Goal: Task Accomplishment & Management: Use online tool/utility

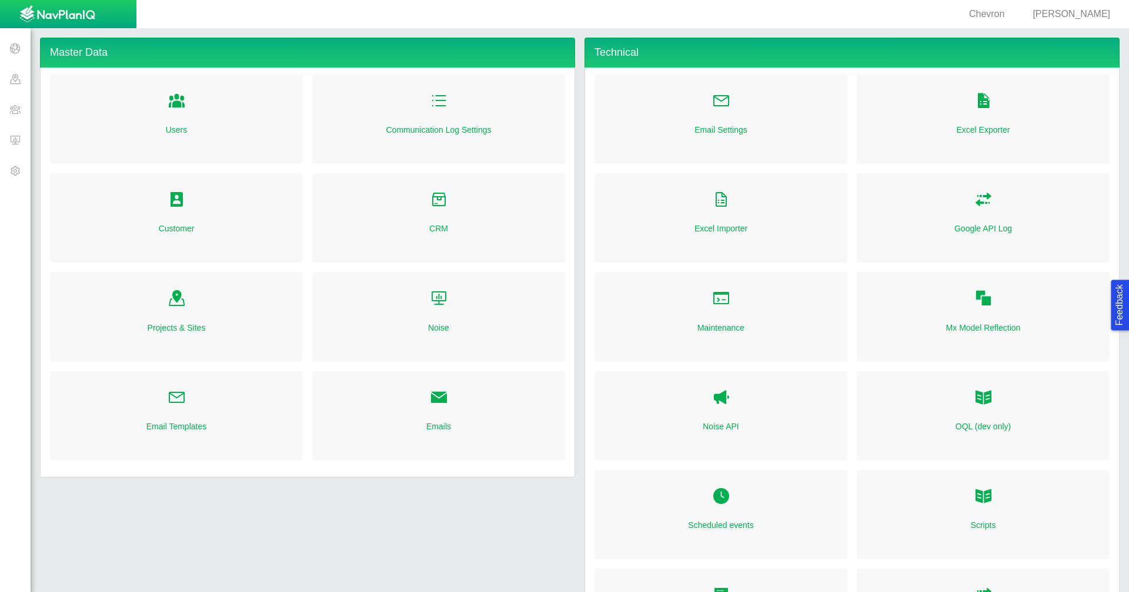
click at [25, 109] on span at bounding box center [15, 109] width 31 height 31
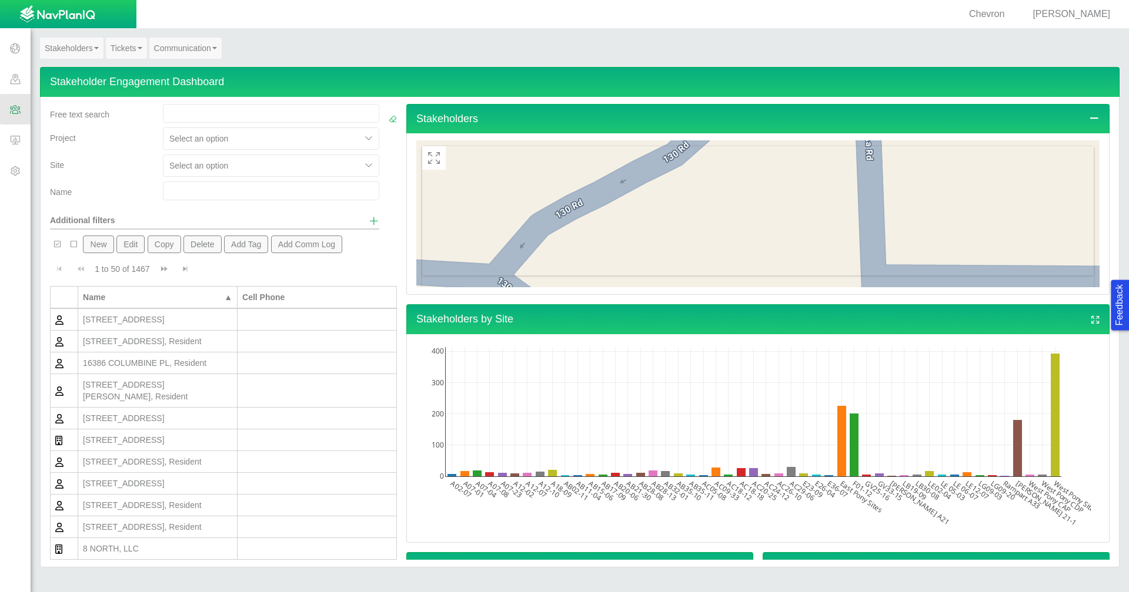
click at [125, 52] on link "Tickets" at bounding box center [126, 48] width 41 height 21
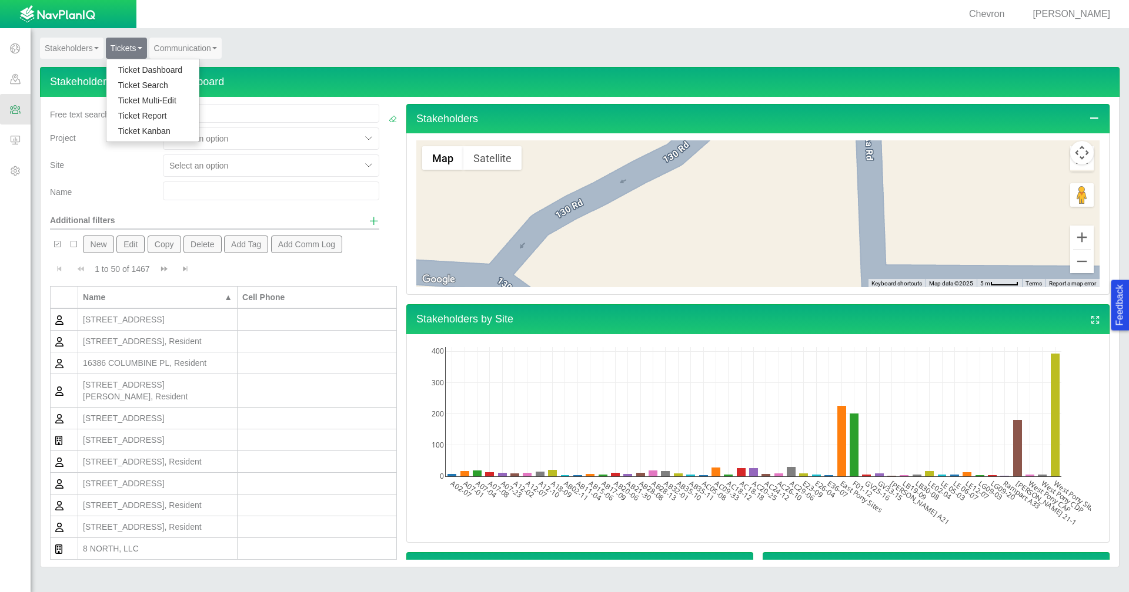
click at [128, 67] on link "Ticket Dashboard" at bounding box center [152, 69] width 93 height 15
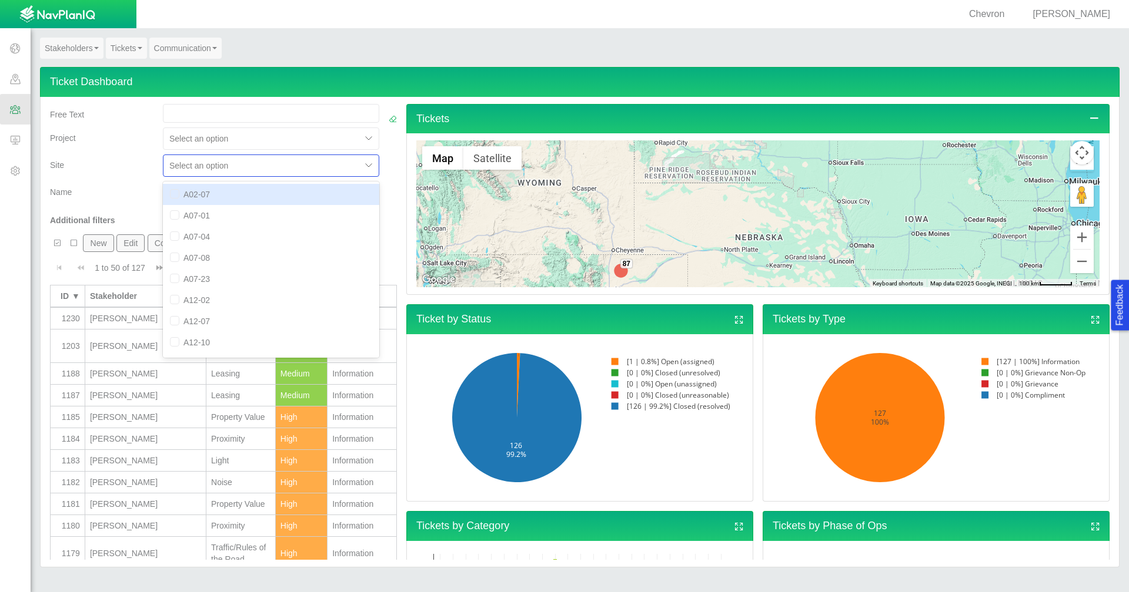
click at [242, 166] on div at bounding box center [262, 166] width 186 height 14
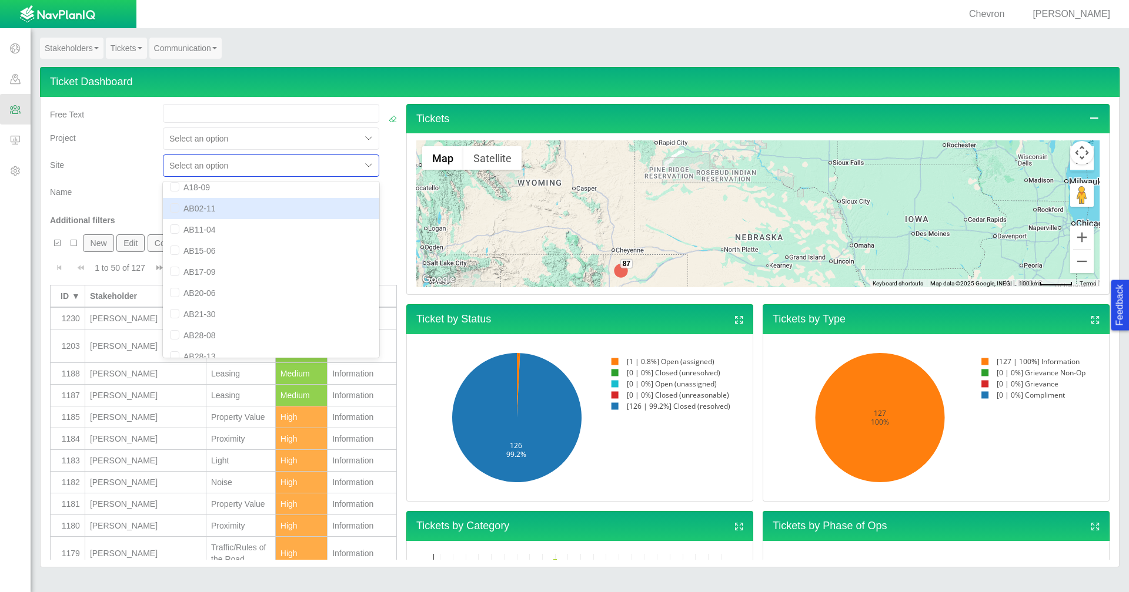
scroll to position [294, 0]
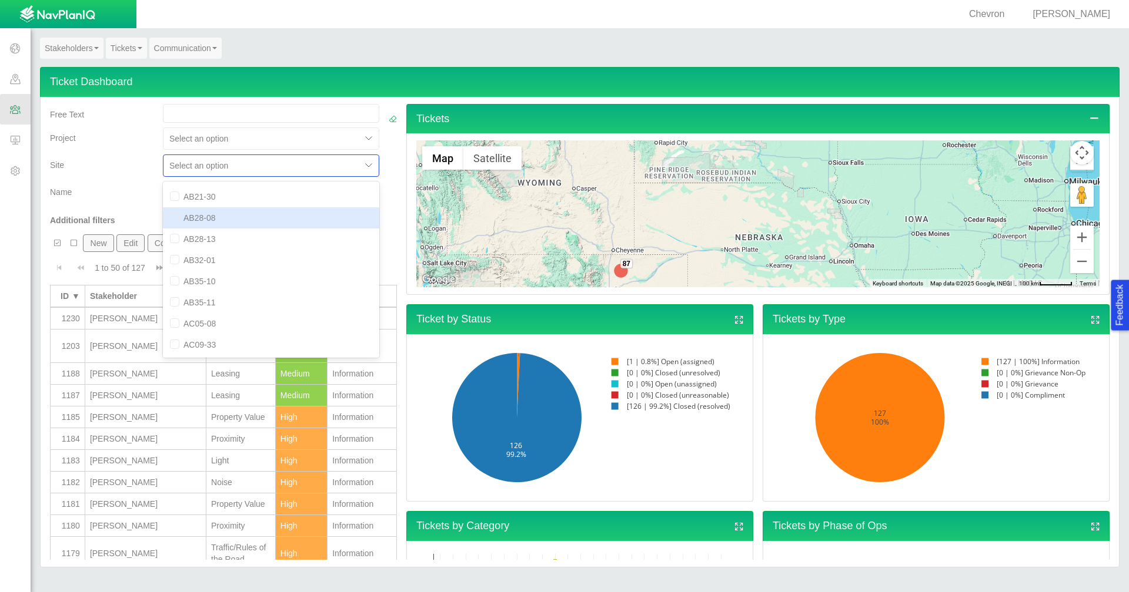
click at [242, 219] on div "AB28-08" at bounding box center [271, 217] width 216 height 21
checkbox input "true"
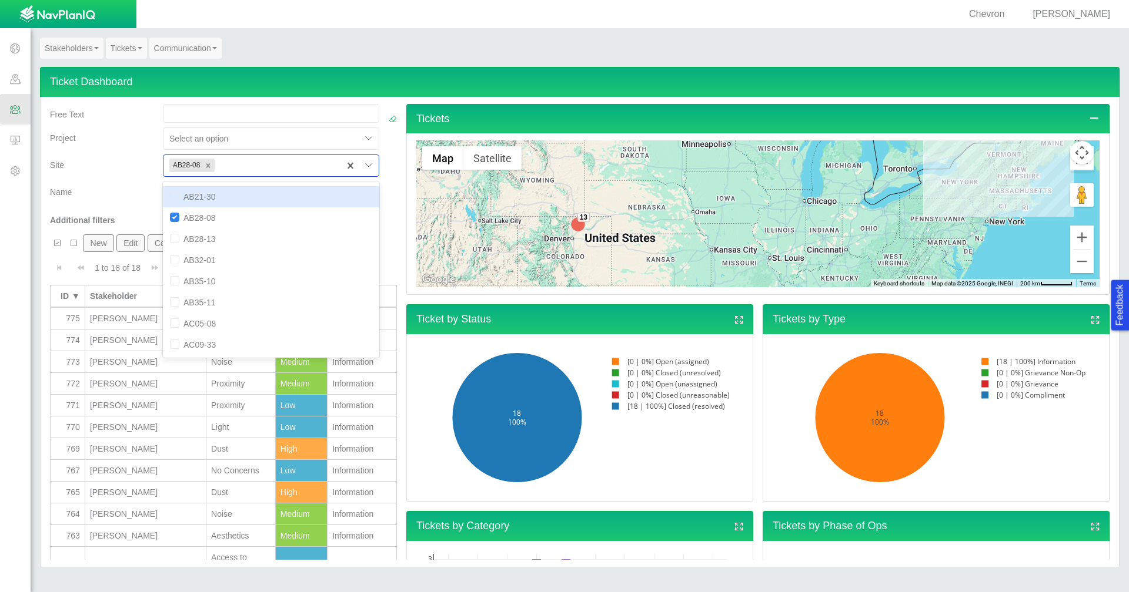
click at [117, 190] on div "Name" at bounding box center [101, 190] width 103 height 16
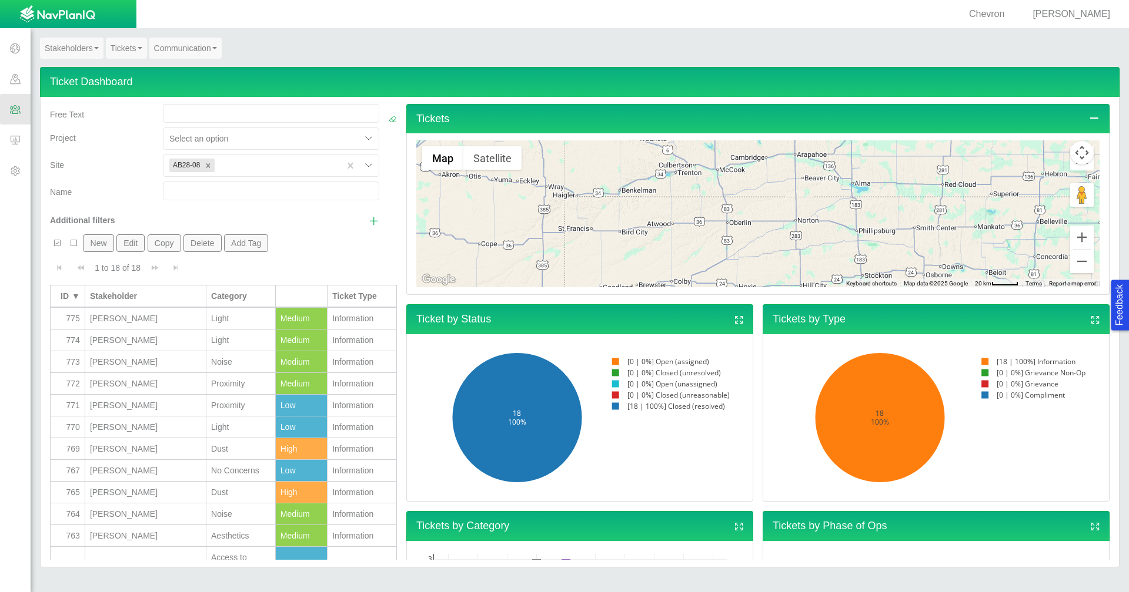
drag, startPoint x: 485, startPoint y: 196, endPoint x: 894, endPoint y: 195, distance: 409.1
click at [895, 195] on div at bounding box center [757, 213] width 683 height 147
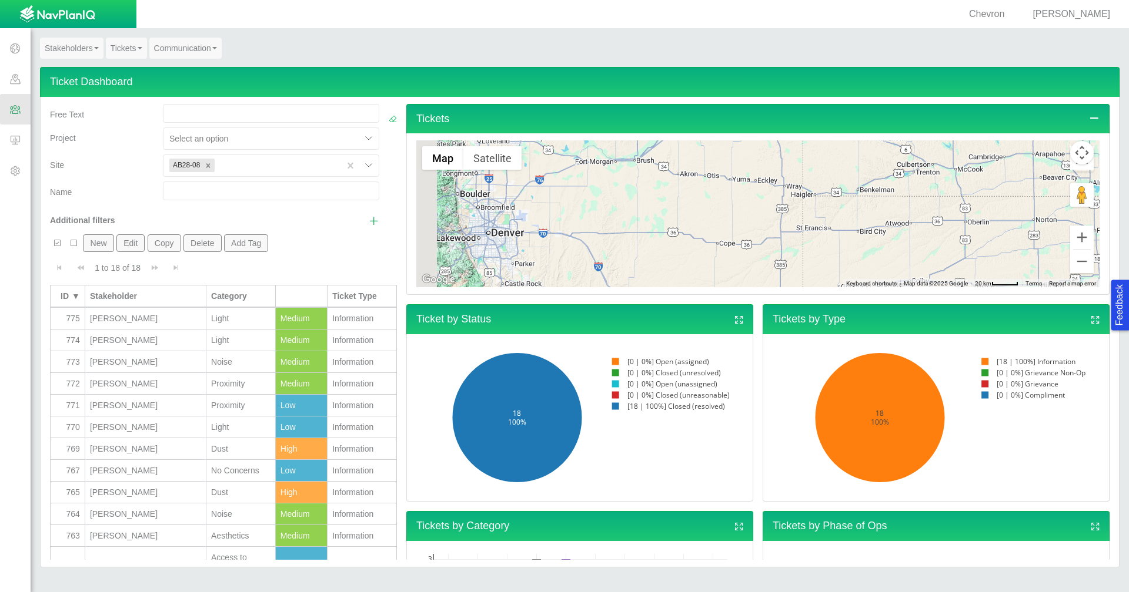
drag, startPoint x: 644, startPoint y: 235, endPoint x: 728, endPoint y: 229, distance: 84.8
click at [732, 231] on div at bounding box center [757, 213] width 683 height 147
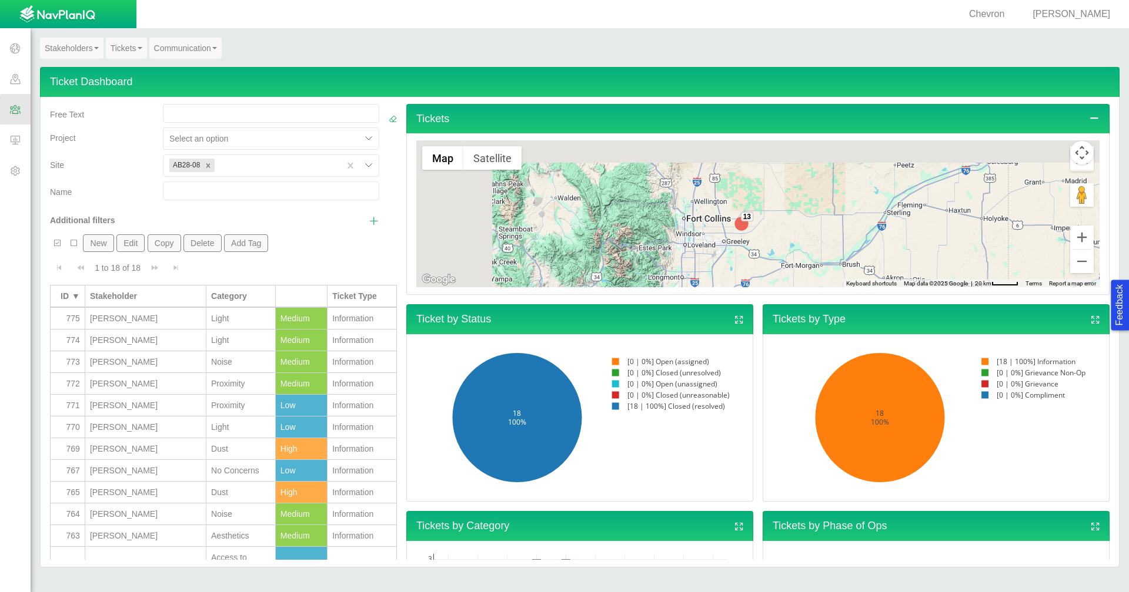
drag, startPoint x: 614, startPoint y: 188, endPoint x: 746, endPoint y: 269, distance: 155.6
click at [746, 269] on div "13" at bounding box center [757, 213] width 683 height 147
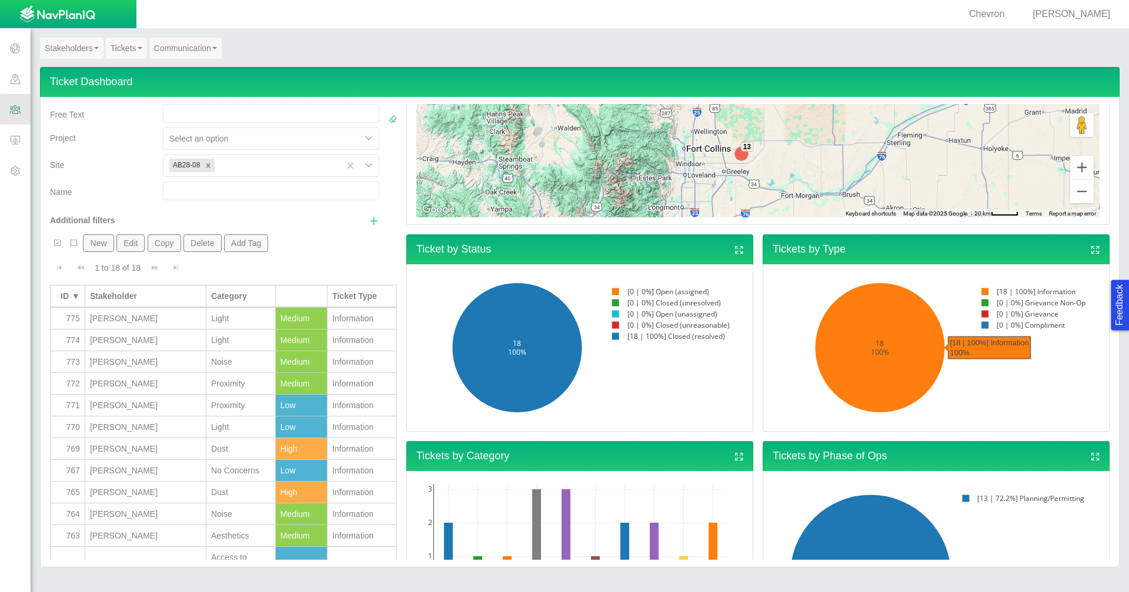
scroll to position [0, 0]
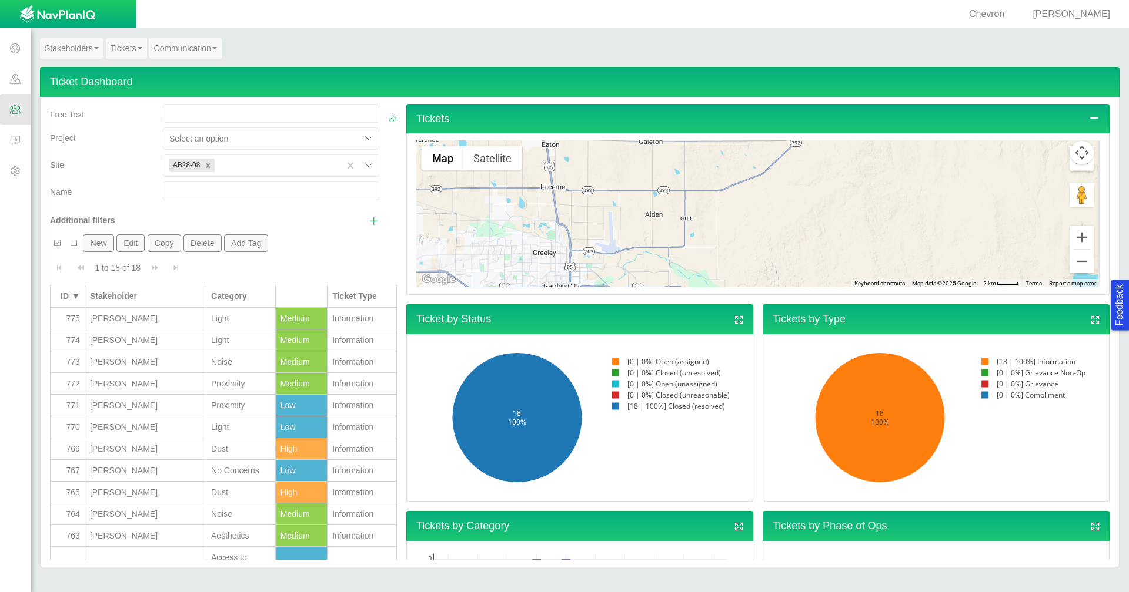
click at [1071, 158] on button "Map camera controls" at bounding box center [1082, 153] width 24 height 24
click at [1070, 154] on button "Map camera controls" at bounding box center [1082, 153] width 24 height 24
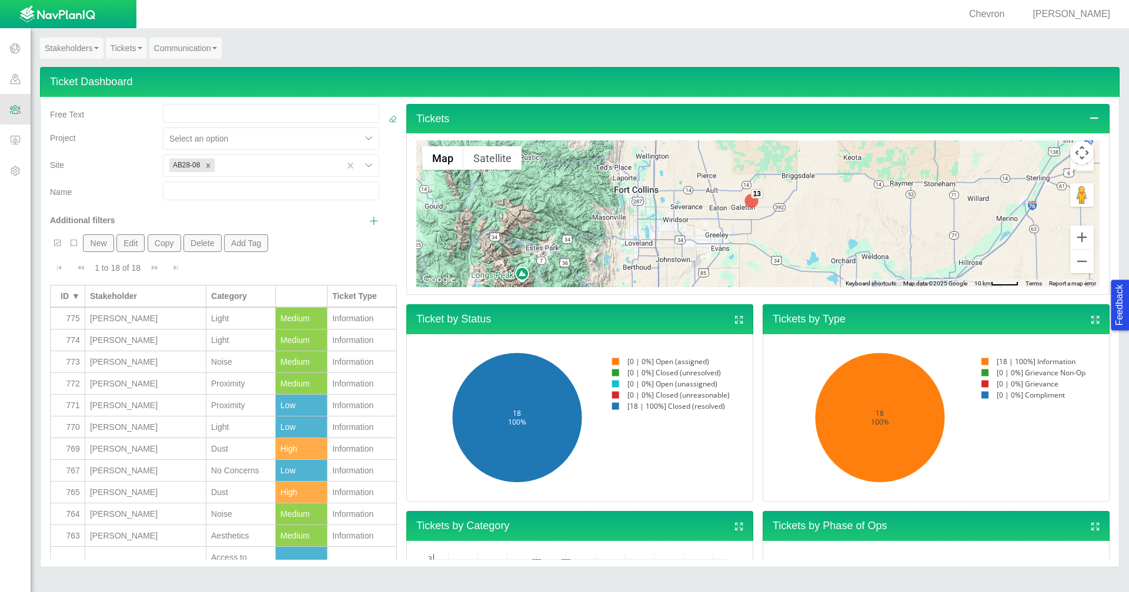
click at [748, 202] on img at bounding box center [751, 201] width 24 height 24
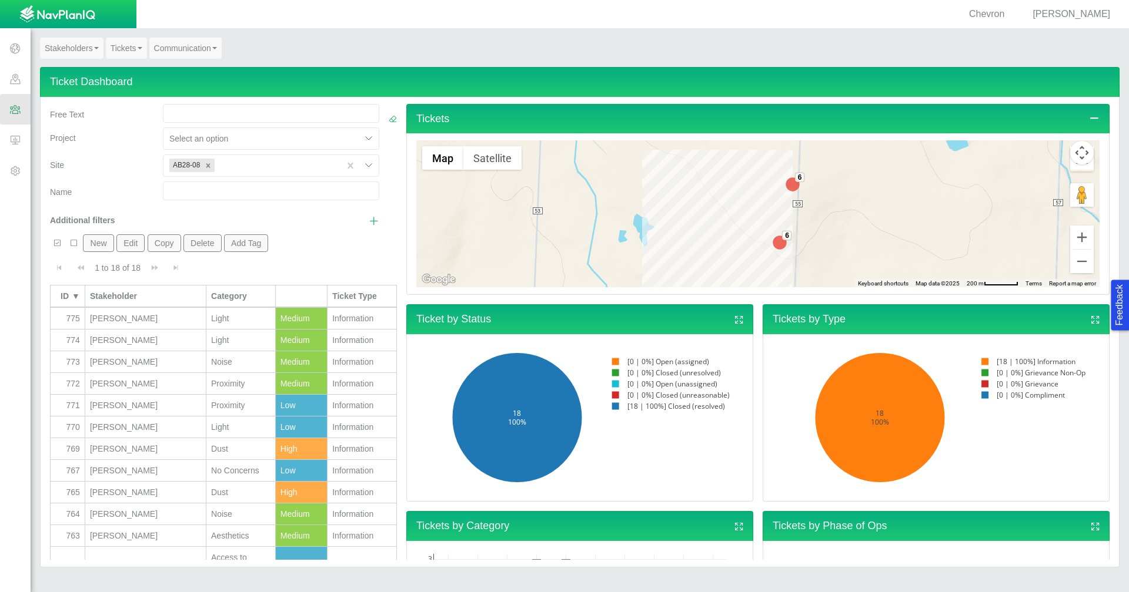
click at [788, 188] on img at bounding box center [793, 185] width 24 height 24
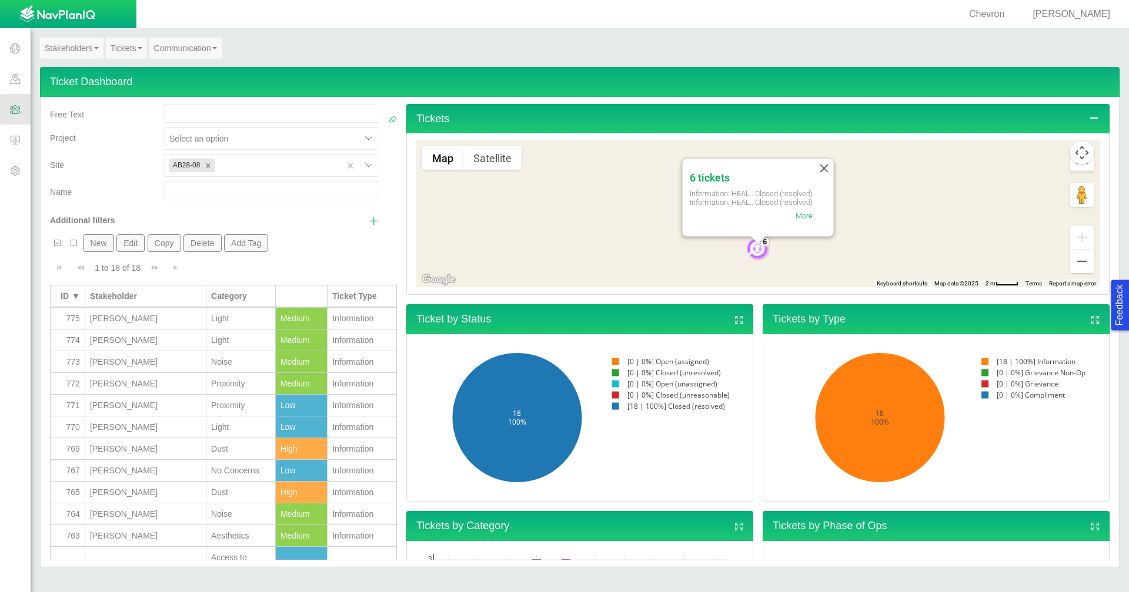
click at [756, 252] on img at bounding box center [758, 249] width 24 height 24
click at [514, 163] on button "Satellite" at bounding box center [492, 158] width 58 height 24
